Goal: Task Accomplishment & Management: Complete application form

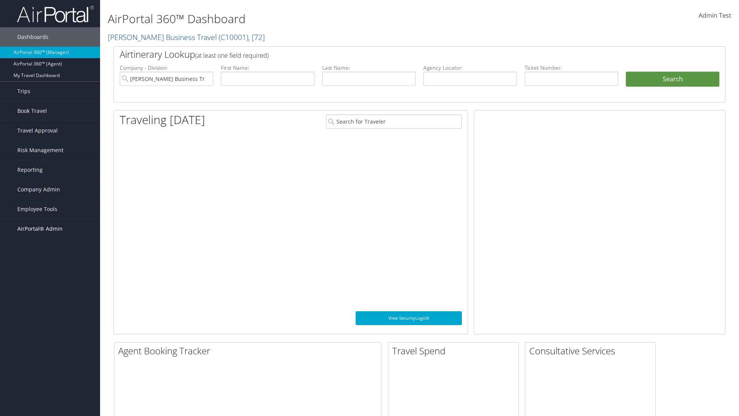
click at [50, 229] on span "AirPortal® Admin" at bounding box center [39, 228] width 45 height 19
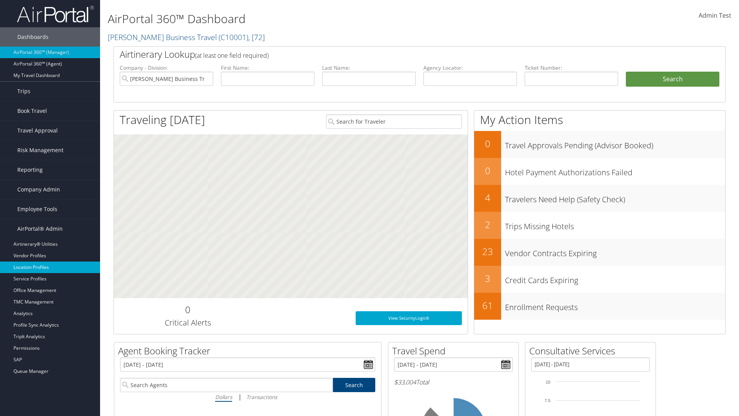
click at [50, 267] on link "Location Profiles" at bounding box center [50, 267] width 100 height 12
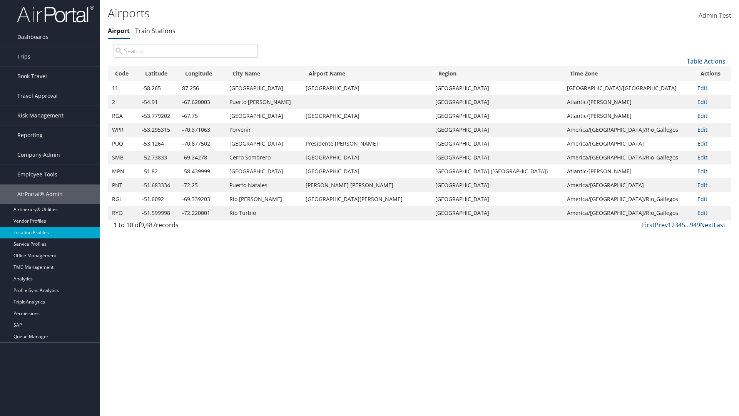
click at [706, 61] on link "Table Actions" at bounding box center [706, 61] width 39 height 8
click at [680, 73] on link "New Record" at bounding box center [680, 73] width 101 height 13
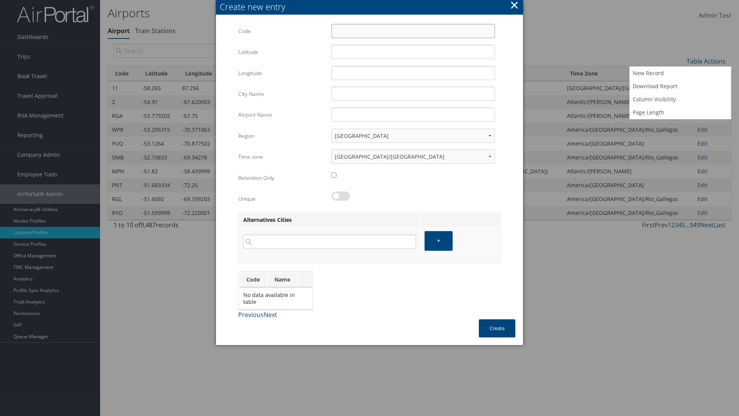
click at [413, 31] on input "Code" at bounding box center [414, 31] width 164 height 14
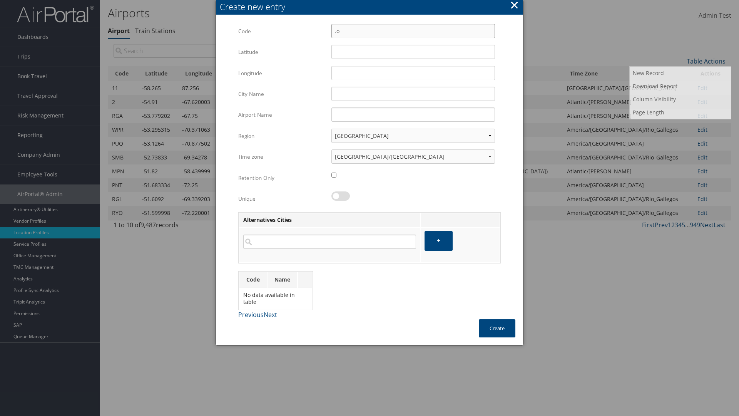
type input ".o"
click at [413, 52] on input "32.953182" at bounding box center [414, 52] width 164 height 14
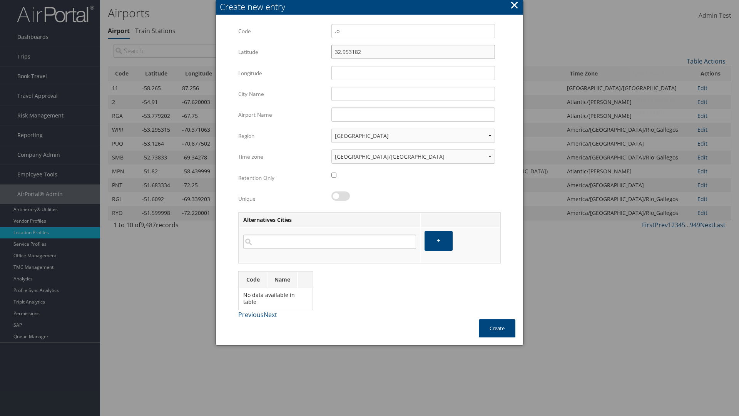
type input "32.953182"
click at [413, 73] on input "12.016439" at bounding box center [414, 73] width 164 height 14
type input "12.016439"
click at [413, 94] on input "City Name" at bounding box center [414, 94] width 164 height 14
type input "Zwara"
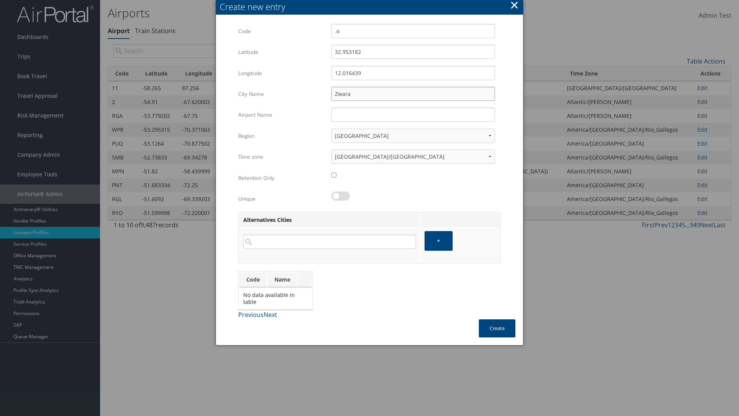
type input ".o"
type input "Zwara"
click at [497, 328] on button "Create" at bounding box center [497, 328] width 37 height 18
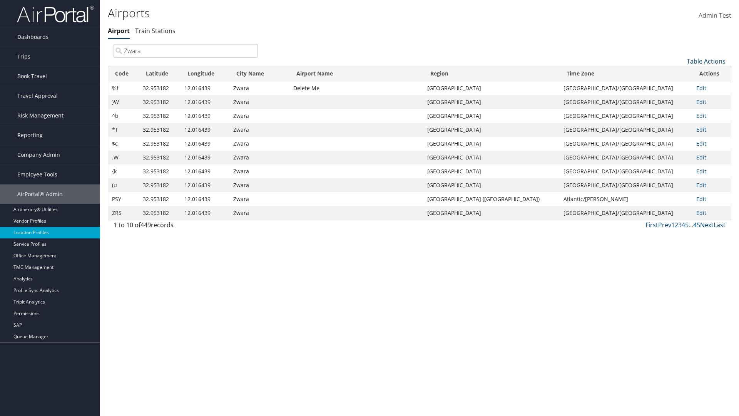
type input "Zwara"
click at [706, 61] on link "Table Actions" at bounding box center [706, 61] width 39 height 8
click at [680, 86] on link "Download Report" at bounding box center [680, 86] width 101 height 13
click at [706, 61] on link "Table Actions" at bounding box center [706, 61] width 39 height 8
click at [680, 99] on link "Column Visibility" at bounding box center [680, 99] width 101 height 13
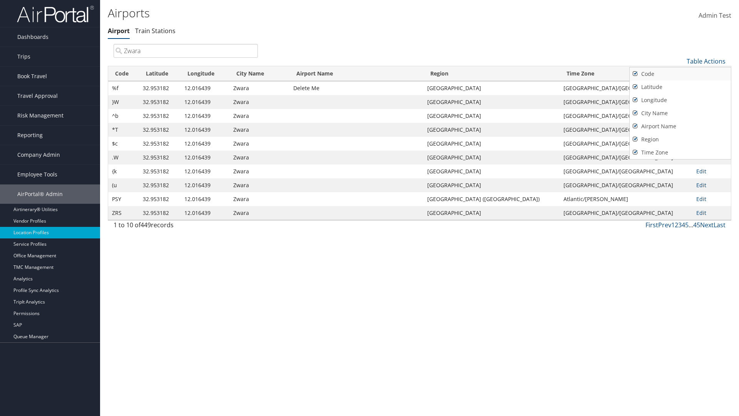
click at [680, 74] on link "Code" at bounding box center [680, 73] width 101 height 13
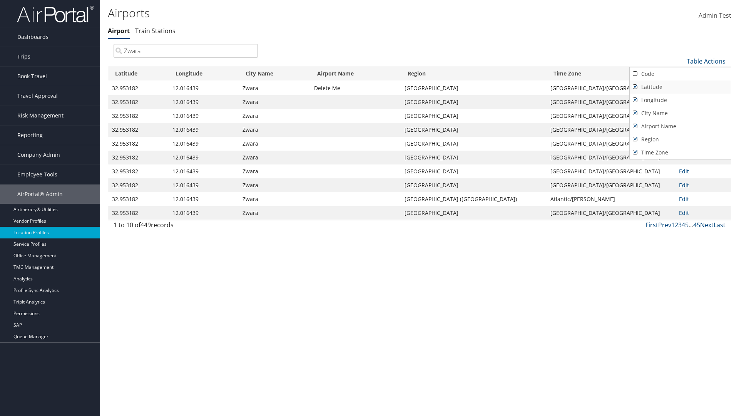
click at [680, 87] on link "Latitude" at bounding box center [680, 86] width 101 height 13
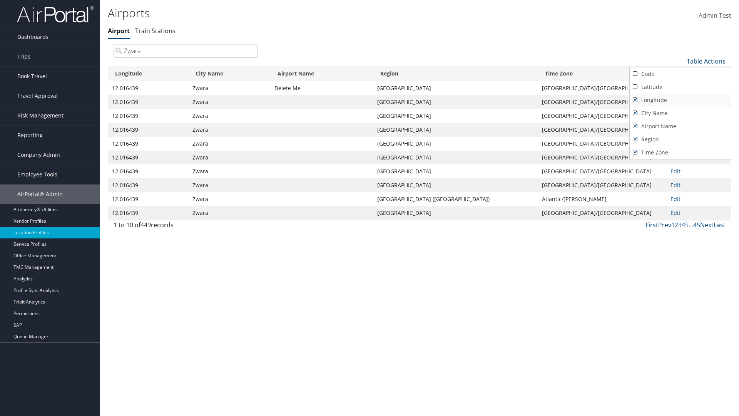
click at [680, 100] on link "Longitude" at bounding box center [680, 100] width 101 height 13
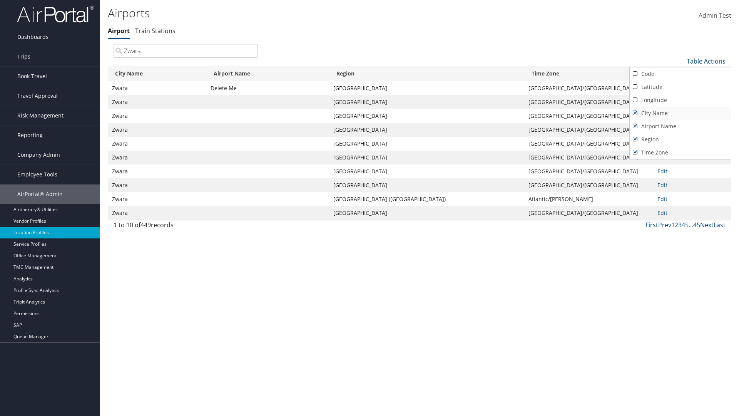
click at [680, 113] on link "City Name" at bounding box center [680, 113] width 101 height 13
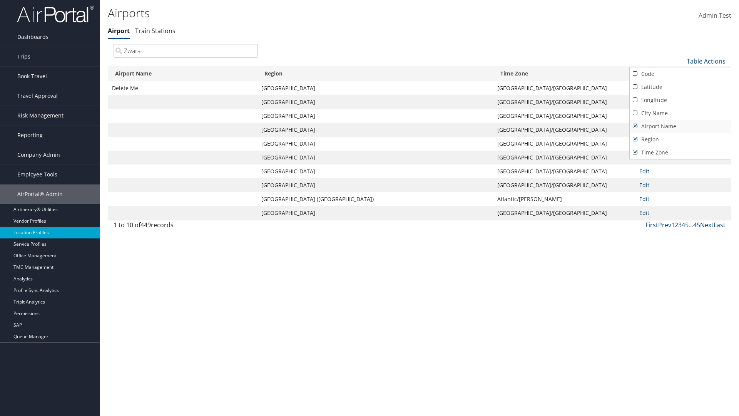
click at [680, 126] on link "Airport Name" at bounding box center [680, 126] width 101 height 13
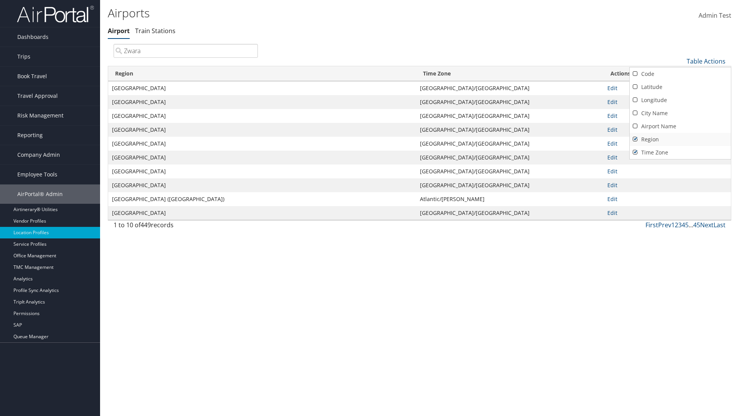
click at [680, 139] on link "Region" at bounding box center [680, 139] width 101 height 13
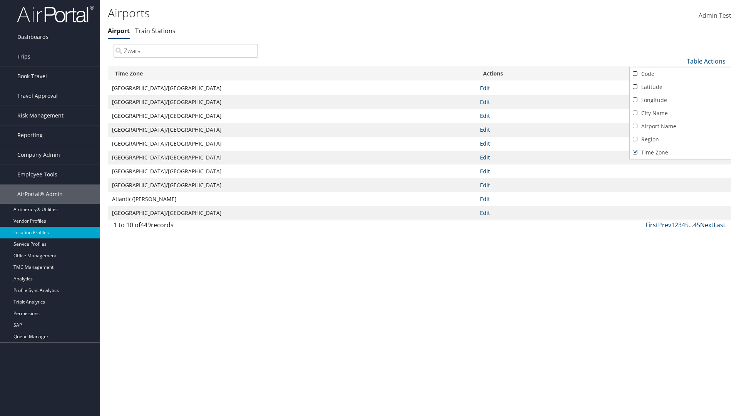
click at [680, 152] on link "Time Zone" at bounding box center [680, 152] width 101 height 13
click at [370, 208] on div at bounding box center [369, 208] width 739 height 416
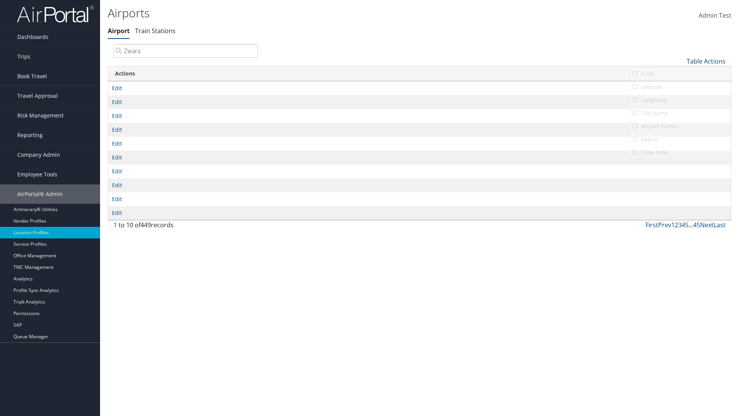
scroll to position [9, 0]
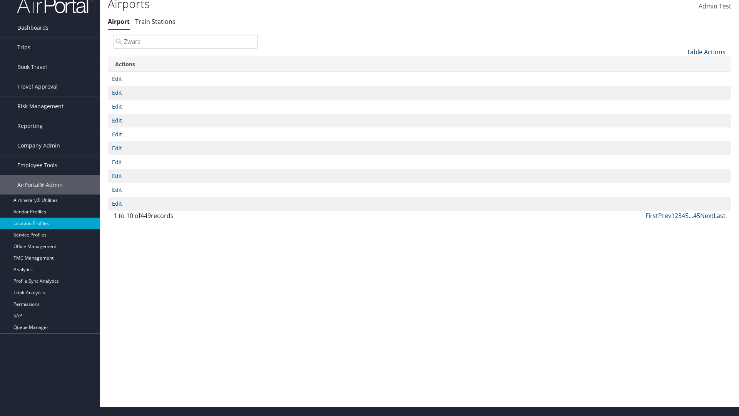
click at [706, 52] on link "Table Actions" at bounding box center [706, 52] width 39 height 8
click at [680, 64] on link "Code" at bounding box center [680, 64] width 101 height 13
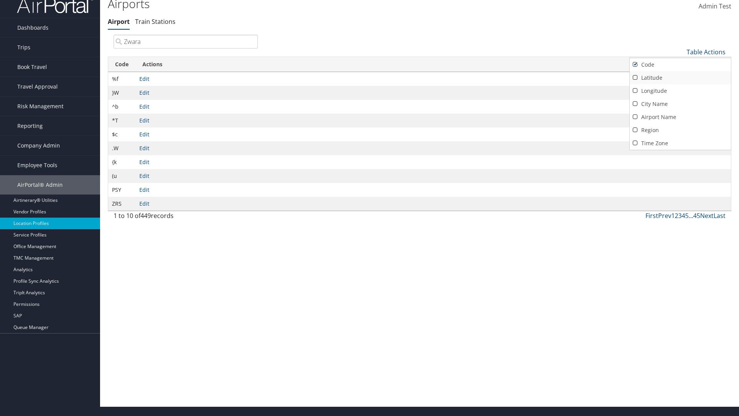
click at [680, 77] on link "Latitude" at bounding box center [680, 77] width 101 height 13
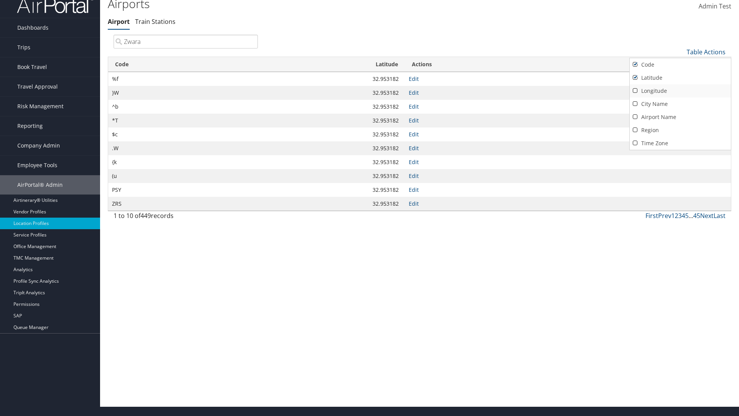
click at [680, 90] on link "Longitude" at bounding box center [680, 90] width 101 height 13
